Goal: Find specific page/section

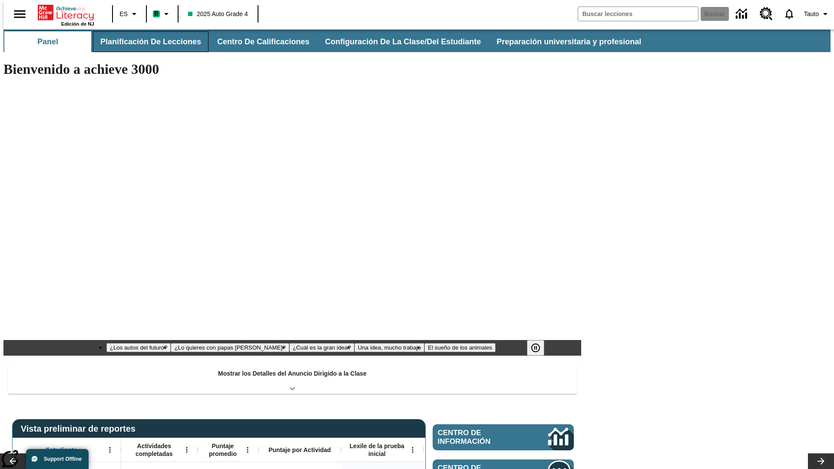
click at [146, 42] on button "Planificación de lecciones" at bounding box center [151, 41] width 116 height 21
